Goal: Find specific page/section: Find specific page/section

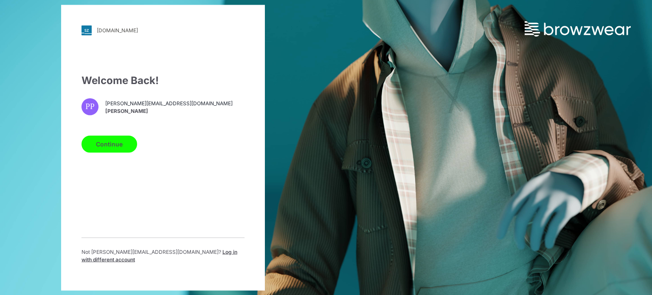
click at [100, 140] on button "Continue" at bounding box center [109, 143] width 56 height 17
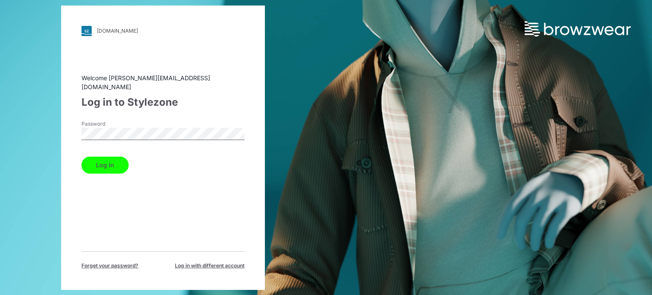
click at [108, 161] on button "Log in" at bounding box center [104, 165] width 47 height 17
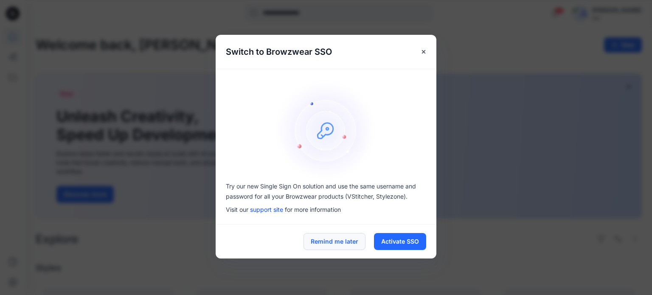
click at [342, 244] on button "Remind me later" at bounding box center [334, 241] width 62 height 17
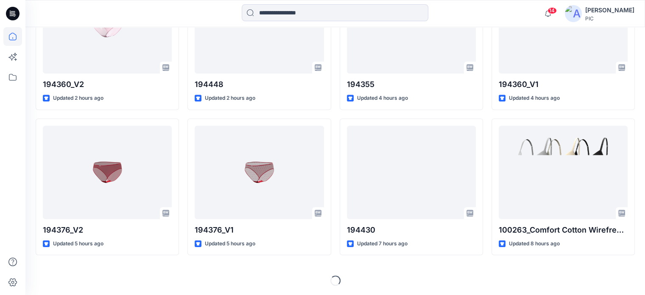
scroll to position [11, 0]
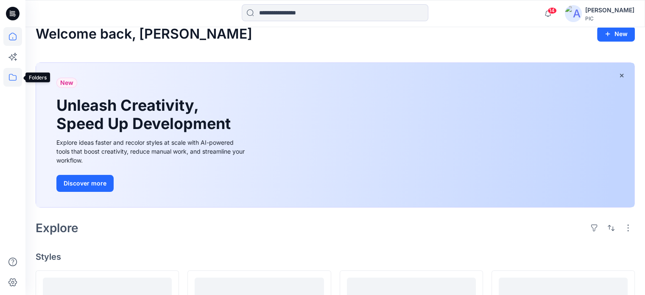
click at [15, 81] on icon at bounding box center [12, 77] width 19 height 19
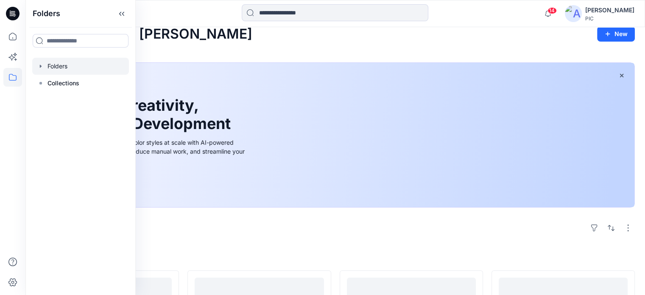
click at [53, 67] on div at bounding box center [80, 66] width 97 height 17
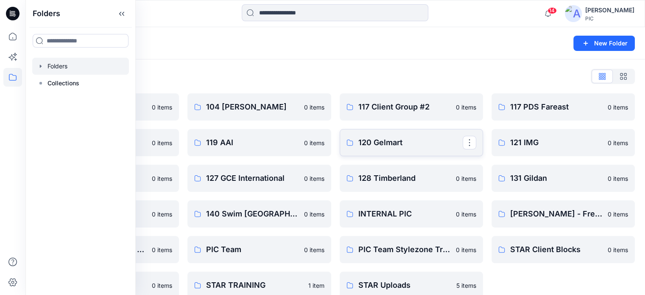
click at [385, 144] on p "120 Gelmart" at bounding box center [411, 143] width 104 height 12
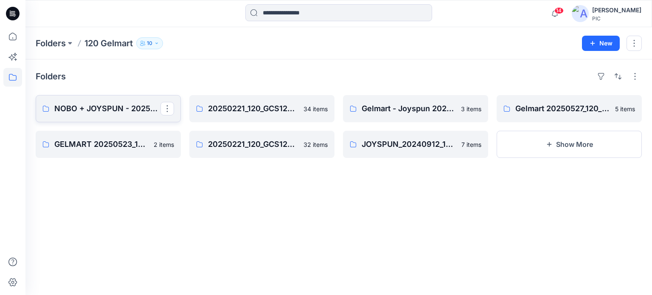
click at [128, 118] on link "NOBO + JOYSPUN - 20250912_120_GC" at bounding box center [108, 108] width 145 height 27
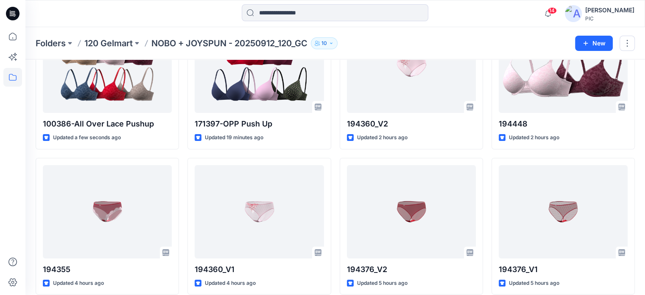
scroll to position [87, 0]
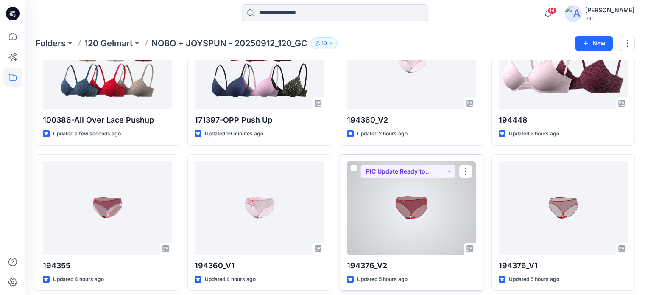
click at [418, 225] on div at bounding box center [411, 207] width 129 height 93
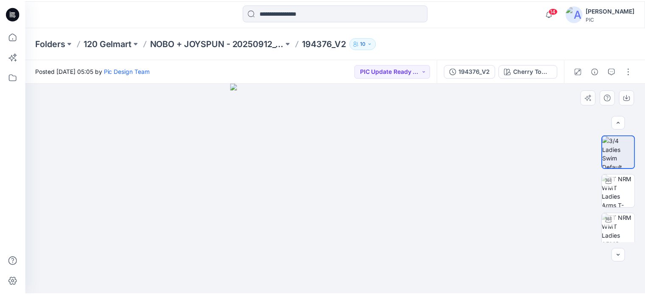
scroll to position [94, 0]
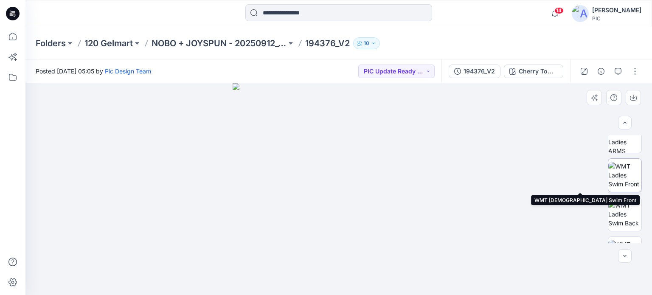
click at [624, 179] on img at bounding box center [624, 175] width 33 height 27
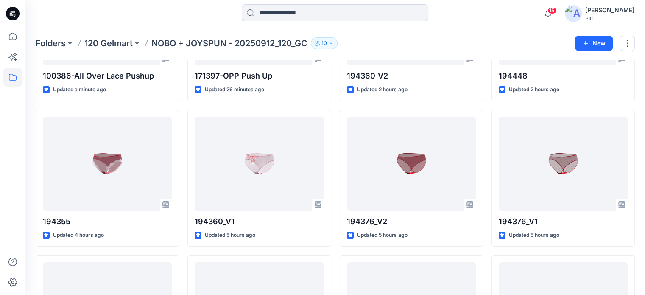
scroll to position [133, 0]
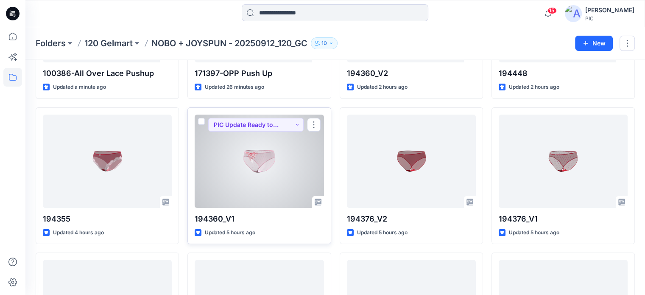
click at [235, 167] on div at bounding box center [259, 161] width 129 height 93
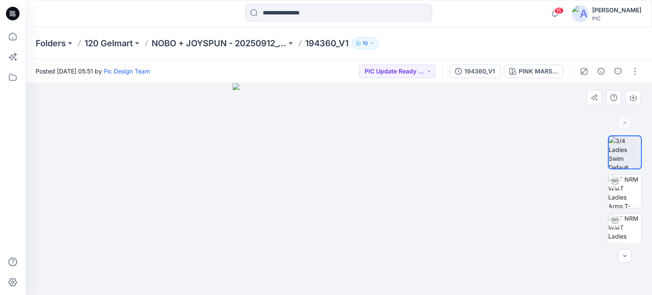
click at [342, 201] on img at bounding box center [339, 189] width 212 height 212
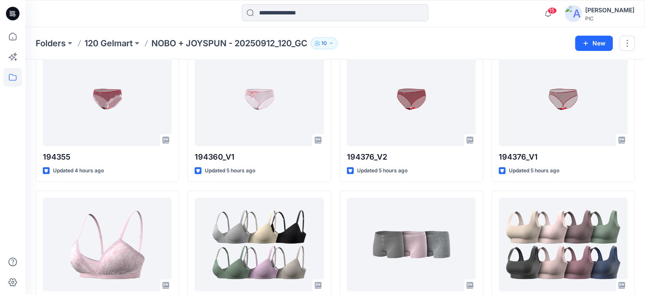
scroll to position [196, 0]
